Goal: Task Accomplishment & Management: Manage account settings

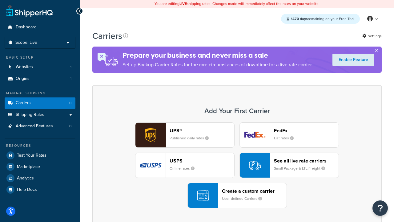
click at [237, 165] on div "UPS® Published daily rates FedEx List rates USPS Online rates See all live rate…" at bounding box center [237, 165] width 276 height 86
click at [306, 130] on header "FedEx" at bounding box center [306, 130] width 65 height 6
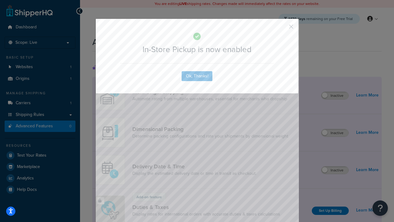
scroll to position [199, 0]
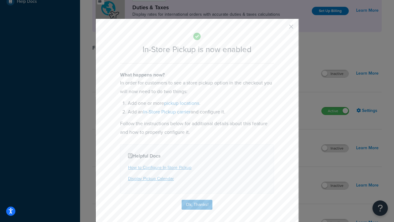
click at [282, 29] on button "button" at bounding box center [282, 29] width 2 height 2
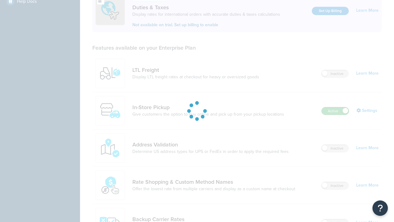
click at [335, 107] on label "Active" at bounding box center [335, 110] width 27 height 7
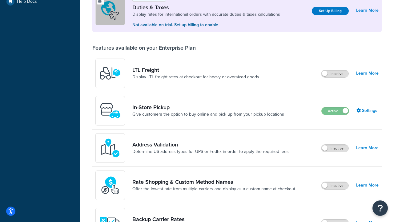
scroll to position [306, 0]
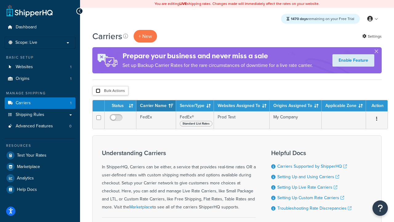
click at [98, 91] on input "checkbox" at bounding box center [98, 90] width 5 height 5
checkbox input "true"
click at [0, 0] on button "Delete" at bounding box center [0, 0] width 0 height 0
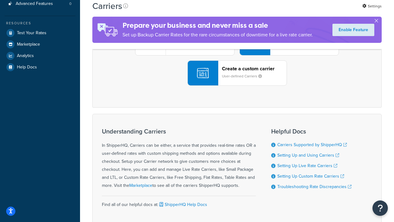
click at [237, 86] on div "UPS® Published daily rates FedEx List rates USPS Online rates See all live rate…" at bounding box center [237, 43] width 276 height 86
click at [306, 11] on header "FedEx" at bounding box center [306, 8] width 65 height 6
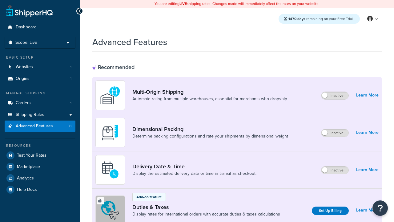
scroll to position [199, 0]
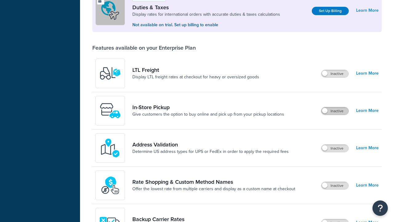
click at [335, 111] on label "Inactive" at bounding box center [334, 110] width 27 height 7
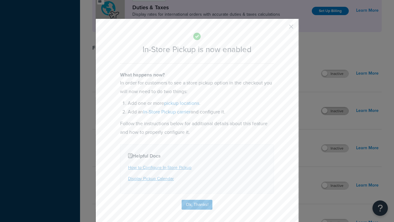
scroll to position [0, 0]
click at [282, 28] on button "button" at bounding box center [282, 29] width 2 height 2
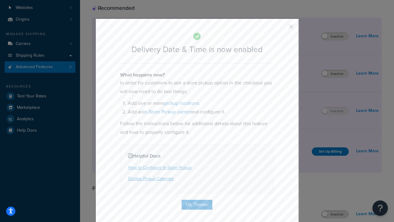
click at [282, 29] on button "button" at bounding box center [282, 29] width 2 height 2
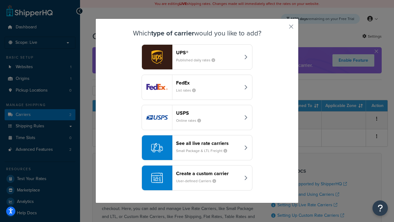
click at [197, 178] on div "Create a custom carrier User-defined Carriers" at bounding box center [208, 177] width 64 height 15
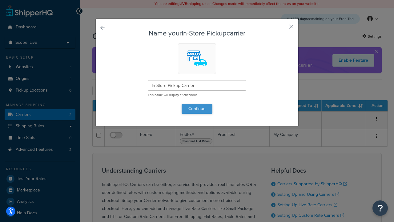
type input "In Store Pickup Carrier"
click at [197, 108] on button "Continue" at bounding box center [197, 109] width 31 height 10
click at [282, 29] on button "button" at bounding box center [282, 29] width 2 height 2
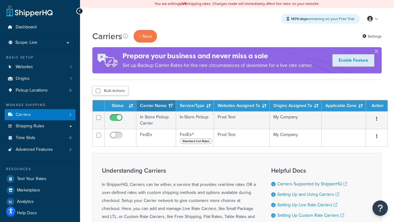
click at [98, 91] on input "checkbox" at bounding box center [98, 90] width 5 height 5
checkbox input "true"
click at [0, 0] on button "Delete" at bounding box center [0, 0] width 0 height 0
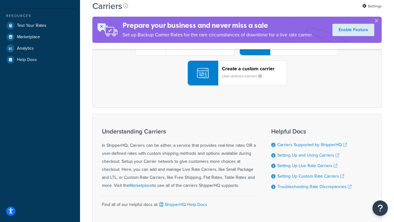
click at [237, 86] on div "UPS® Published daily rates FedEx List rates USPS Online rates See all live rate…" at bounding box center [237, 43] width 276 height 86
click at [237, 80] on div "Create a custom carrier User-defined Carriers" at bounding box center [254, 73] width 65 height 15
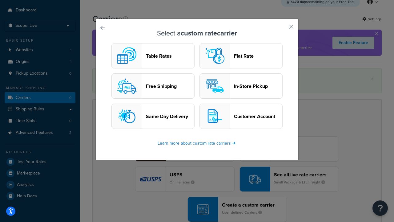
click at [241, 86] on header "In-Store Pickup" at bounding box center [258, 86] width 48 height 6
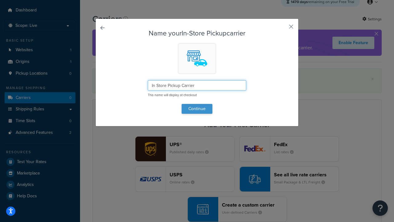
type input "In Store Pickup Carrier"
click at [197, 108] on button "Continue" at bounding box center [197, 109] width 31 height 10
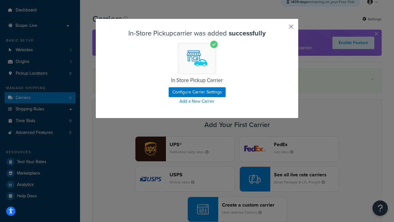
click at [282, 29] on button "button" at bounding box center [282, 29] width 2 height 2
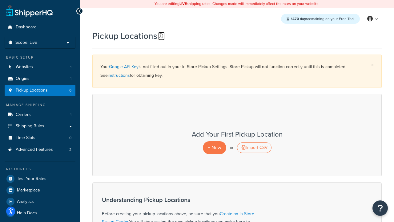
click at [161, 36] on icon at bounding box center [160, 35] width 5 height 5
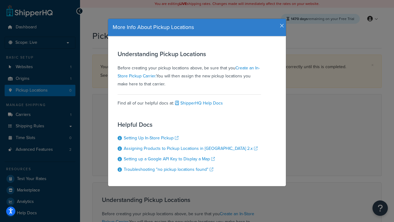
click at [280, 23] on icon "button" at bounding box center [282, 26] width 4 height 6
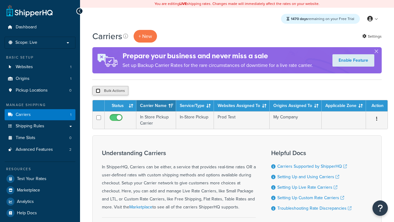
click at [98, 91] on input "checkbox" at bounding box center [98, 90] width 5 height 5
checkbox input "true"
click at [0, 0] on button "Delete" at bounding box center [0, 0] width 0 height 0
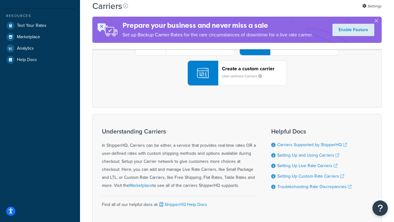
click at [237, 86] on div "UPS® Published daily rates FedEx List rates USPS Online rates See all live rate…" at bounding box center [237, 43] width 276 height 86
click at [306, 11] on header "FedEx" at bounding box center [306, 8] width 65 height 6
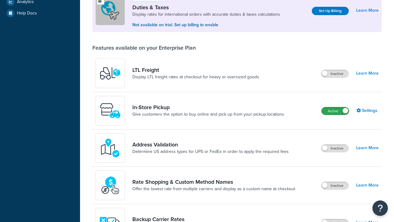
click at [335, 111] on label "Active" at bounding box center [335, 110] width 27 height 7
